Goal: Task Accomplishment & Management: Manage account settings

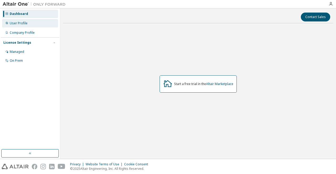
click at [39, 21] on div "User Profile" at bounding box center [30, 23] width 56 height 8
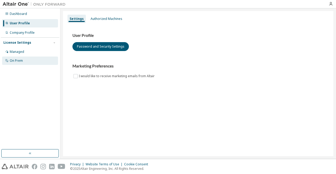
click at [33, 64] on div "On Prem" at bounding box center [30, 61] width 56 height 8
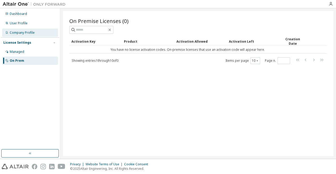
click at [32, 34] on div "Company Profile" at bounding box center [22, 33] width 25 height 4
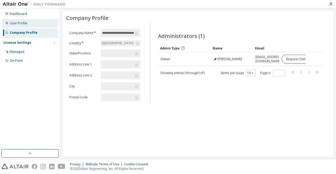
click at [40, 27] on div "User Profile" at bounding box center [30, 23] width 56 height 8
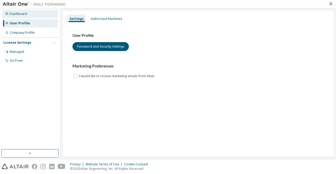
click at [33, 12] on div "Dashboard" at bounding box center [30, 14] width 56 height 8
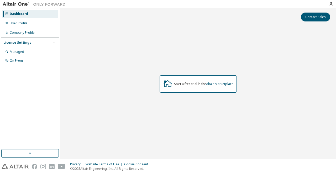
click at [185, 83] on div "Start a free trial in the Altair Marketplace" at bounding box center [203, 84] width 59 height 4
click at [168, 84] on icon at bounding box center [167, 83] width 9 height 7
drag, startPoint x: 168, startPoint y: 84, endPoint x: 222, endPoint y: 84, distance: 54.3
click at [222, 84] on div "Start a free trial in the Altair Marketplace" at bounding box center [197, 83] width 77 height 17
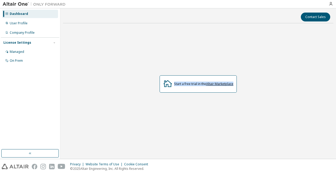
click at [222, 84] on link "Altair Marketplace" at bounding box center [219, 84] width 27 height 4
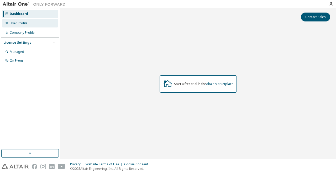
click at [41, 23] on div "User Profile" at bounding box center [30, 23] width 56 height 8
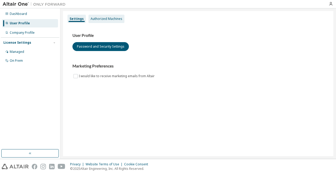
click at [103, 22] on div "Authorized Machines" at bounding box center [106, 19] width 36 height 8
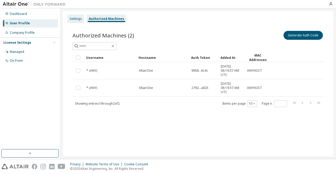
click at [80, 17] on div "Settings" at bounding box center [75, 19] width 12 height 4
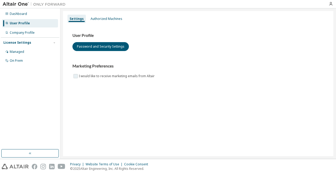
click at [79, 76] on label "I would like to receive marketing emails from Altair" at bounding box center [117, 76] width 77 height 6
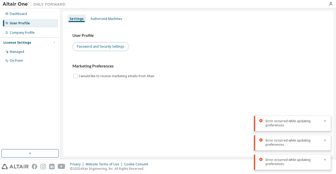
click at [98, 51] on button "Password and Security Settings" at bounding box center [100, 46] width 56 height 9
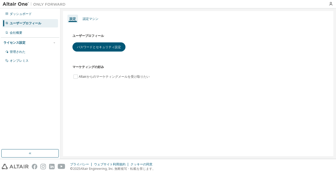
click at [30, 23] on font "ユーザープロフィール" at bounding box center [25, 23] width 31 height 4
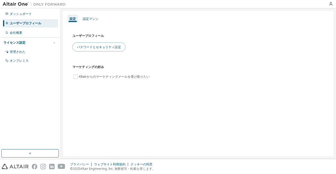
click at [84, 45] on font "パスワードとセキュリティ設定" at bounding box center [99, 47] width 44 height 4
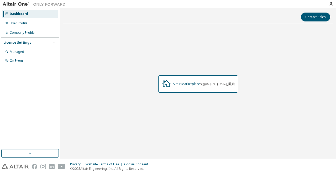
click at [211, 84] on font "で無料トライアルを開始" at bounding box center [217, 84] width 35 height 4
click at [195, 84] on font "Altair Marketplace" at bounding box center [185, 84] width 27 height 4
